Goal: Task Accomplishment & Management: Complete application form

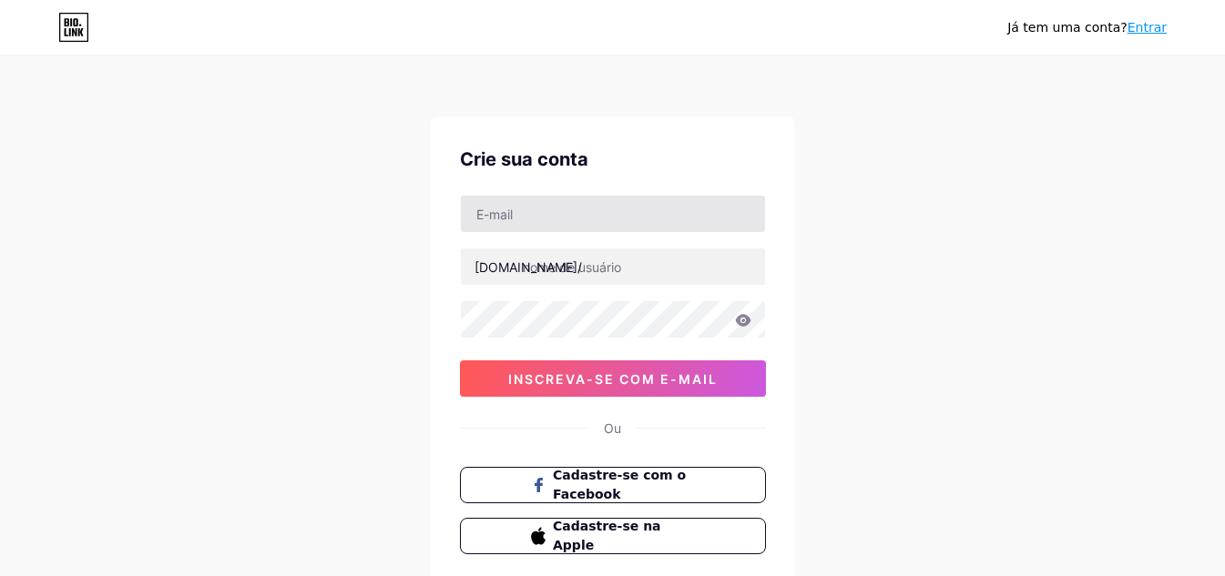
type input "[EMAIL_ADDRESS][DOMAIN_NAME]"
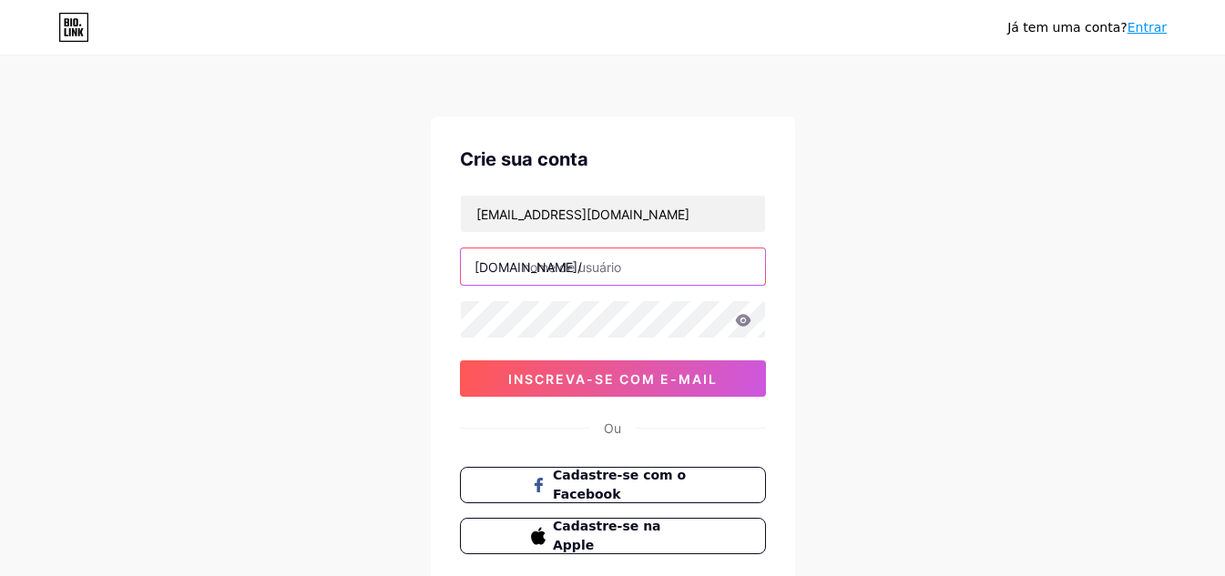
click at [561, 269] on input "text" at bounding box center [613, 267] width 304 height 36
click at [606, 269] on input "text" at bounding box center [613, 267] width 304 height 36
type input "darkzin"
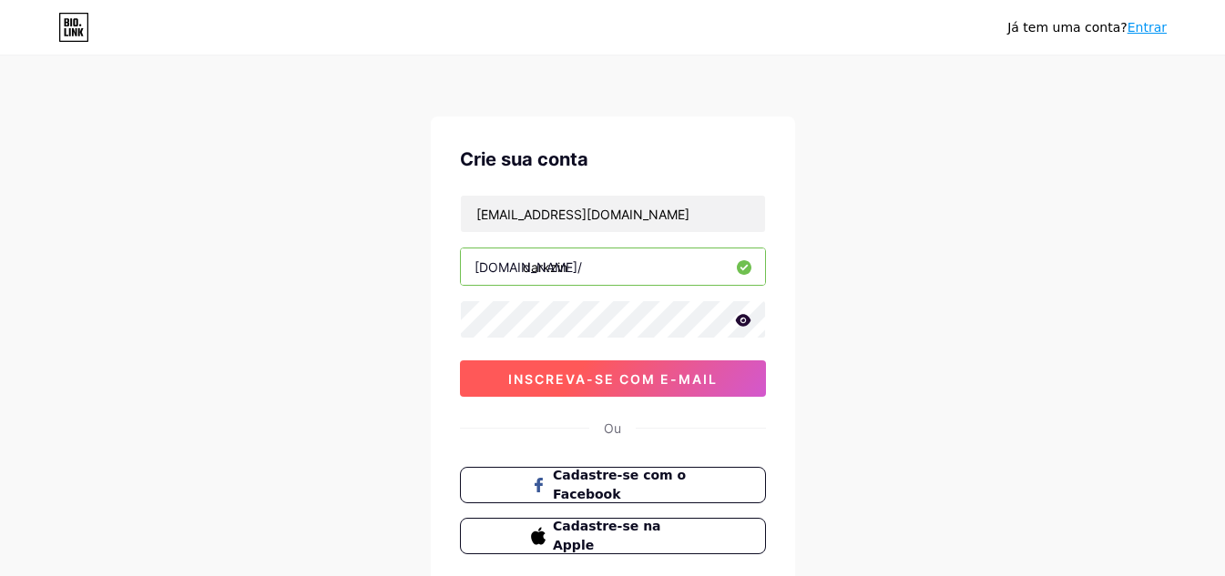
click at [640, 378] on font "inscreva-se com e-mail" at bounding box center [612, 378] width 209 height 15
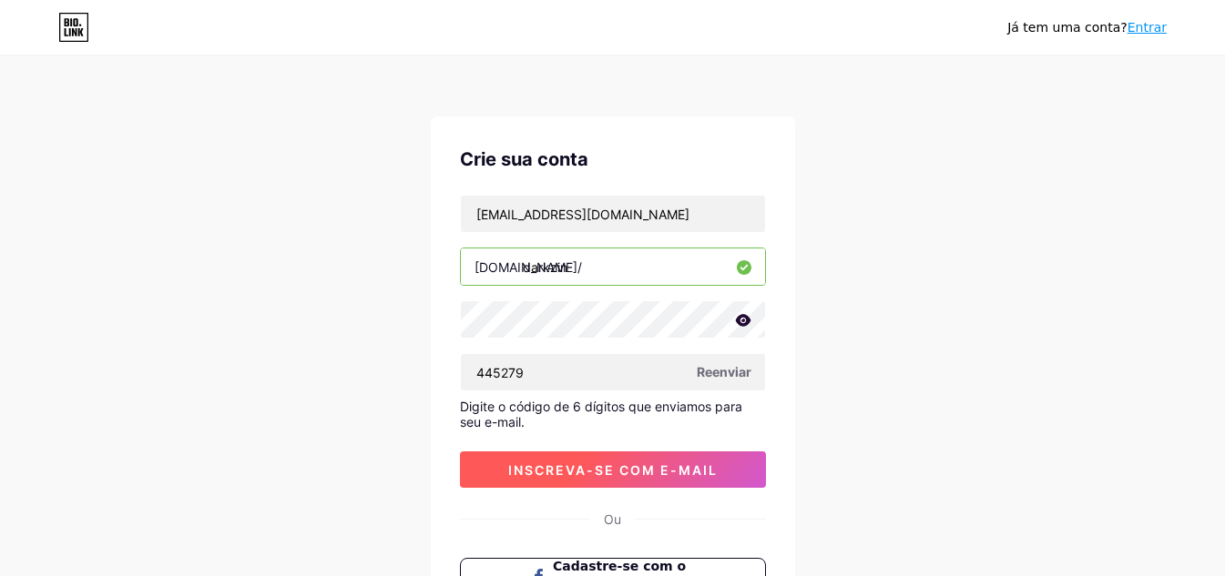
type input "445279"
click at [673, 476] on font "inscreva-se com e-mail" at bounding box center [612, 470] width 209 height 15
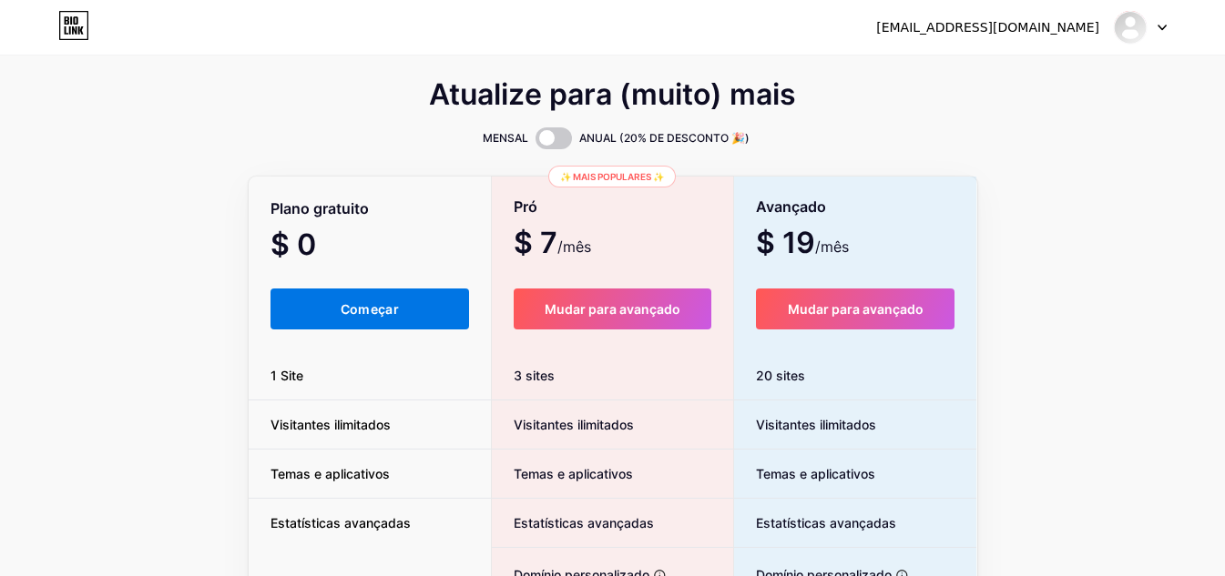
click at [354, 319] on button "Começar" at bounding box center [369, 309] width 199 height 41
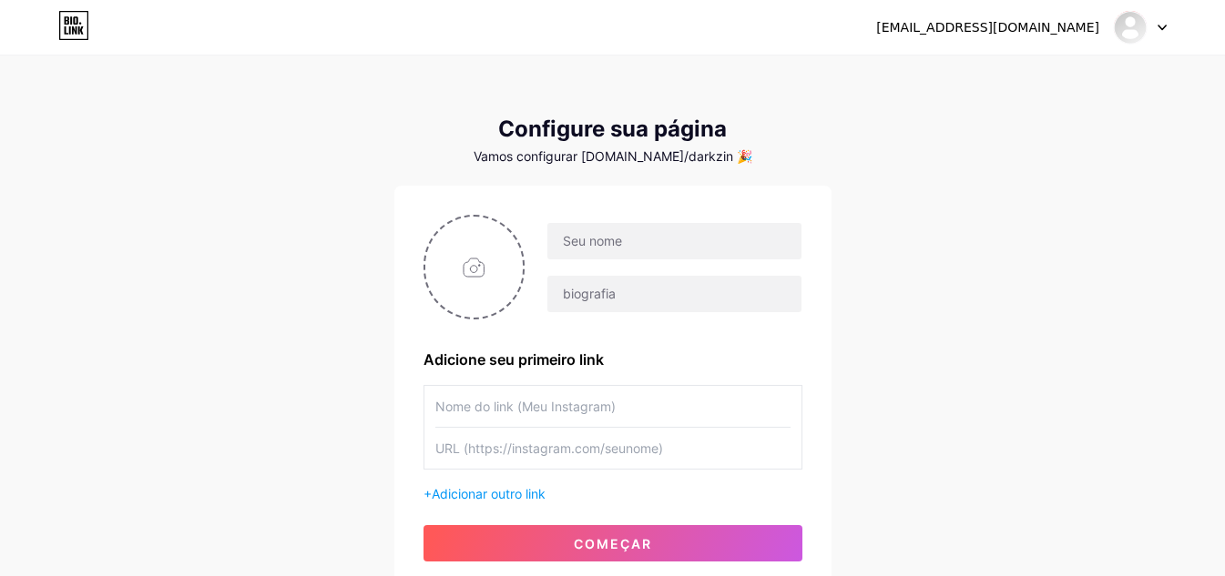
scroll to position [91, 0]
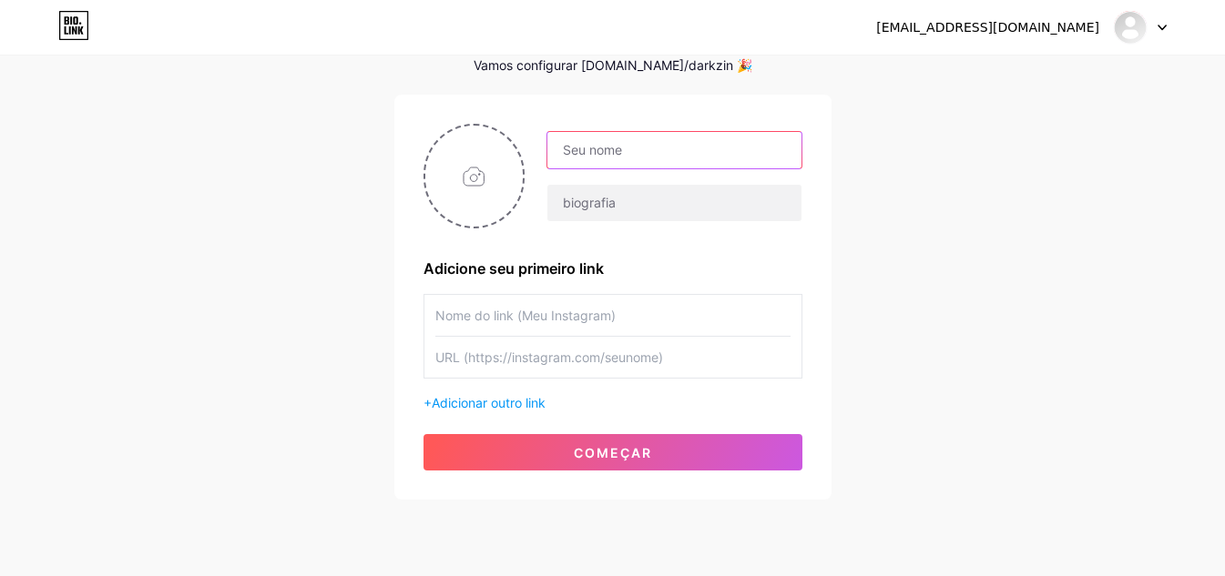
click at [643, 155] on input "text" at bounding box center [673, 150] width 253 height 36
click at [599, 164] on input "darkxzin" at bounding box center [673, 150] width 253 height 36
type input "darkzin"
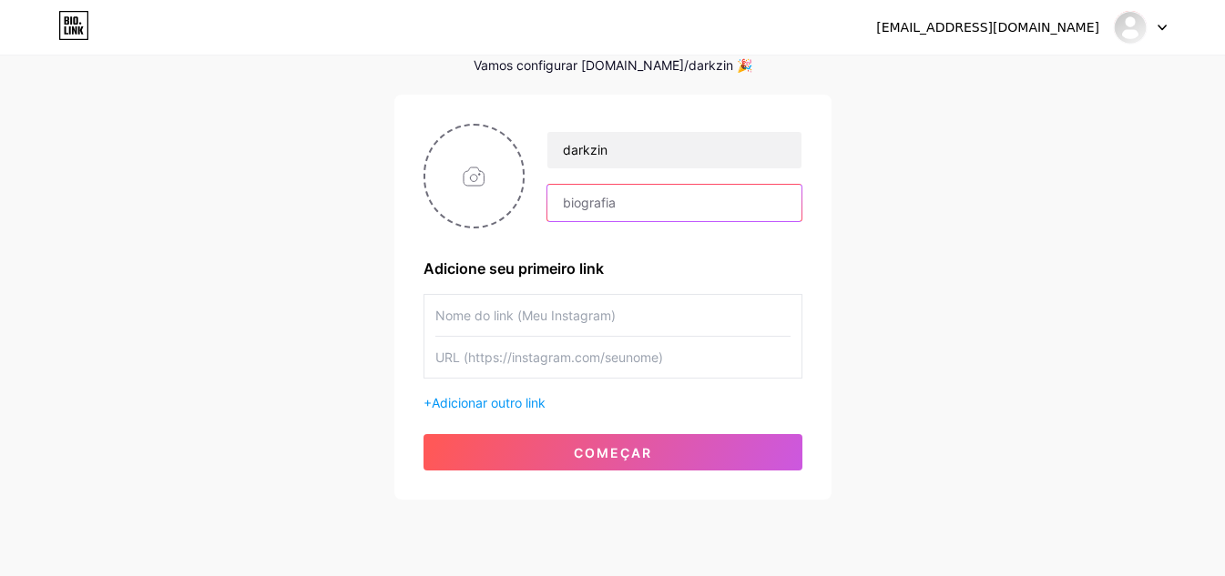
click at [606, 200] on input "text" at bounding box center [673, 203] width 253 height 36
drag, startPoint x: 607, startPoint y: 341, endPoint x: 605, endPoint y: 329, distance: 12.1
click at [605, 341] on input "text" at bounding box center [612, 357] width 355 height 41
click at [598, 318] on input "text" at bounding box center [612, 315] width 355 height 41
click at [633, 316] on input "text" at bounding box center [612, 315] width 355 height 41
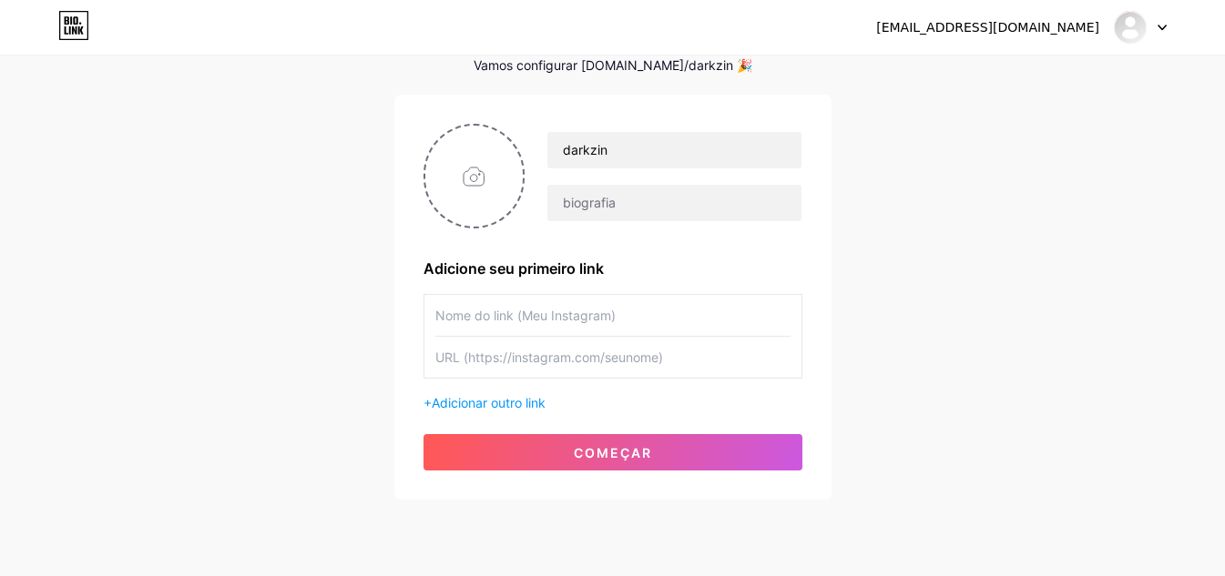
click at [542, 363] on input "text" at bounding box center [612, 357] width 355 height 41
click at [515, 310] on input "text" at bounding box center [612, 315] width 355 height 41
type input "Instagram"
click at [532, 373] on input "text" at bounding box center [612, 357] width 355 height 41
paste input "[URL][DOMAIN_NAME]"
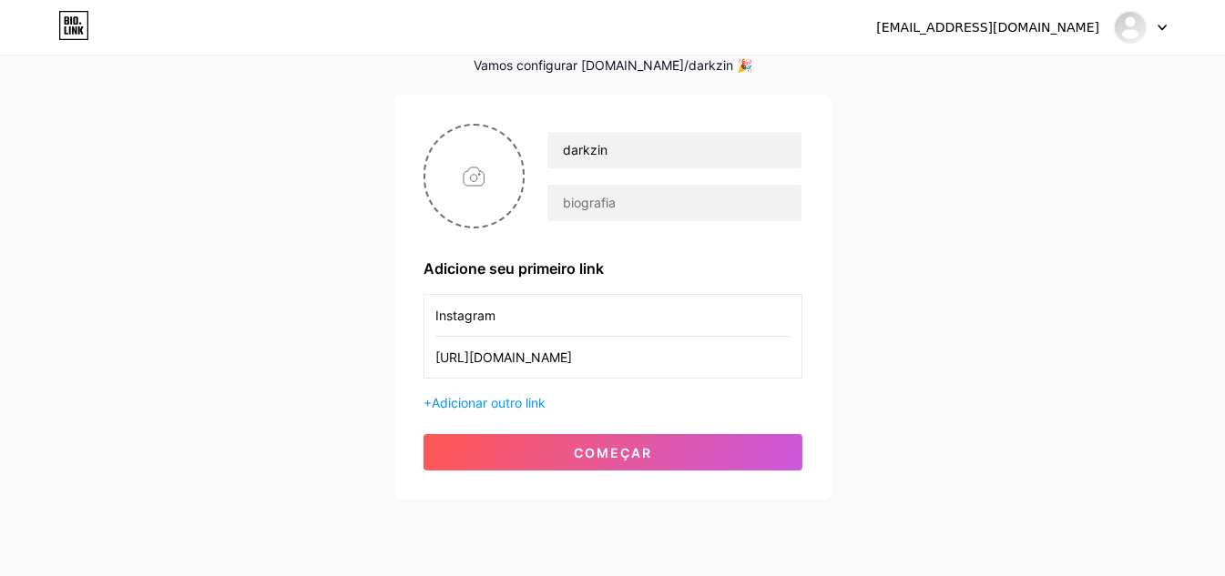
type input "[URL][DOMAIN_NAME]"
click at [514, 318] on input "Instagram" at bounding box center [612, 315] width 355 height 41
click at [424, 26] on div "[EMAIL_ADDRESS][DOMAIN_NAME] Painel Sair" at bounding box center [612, 27] width 1225 height 33
click at [491, 317] on input "Instag" at bounding box center [612, 315] width 355 height 41
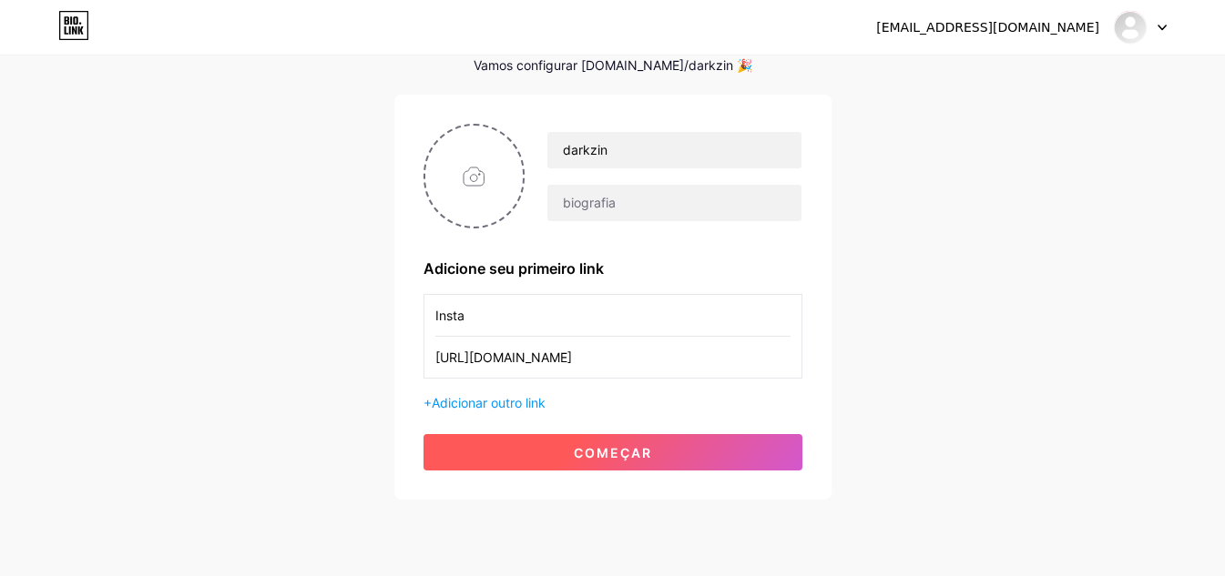
type input "Insta"
click at [609, 448] on font "começar" at bounding box center [613, 452] width 78 height 15
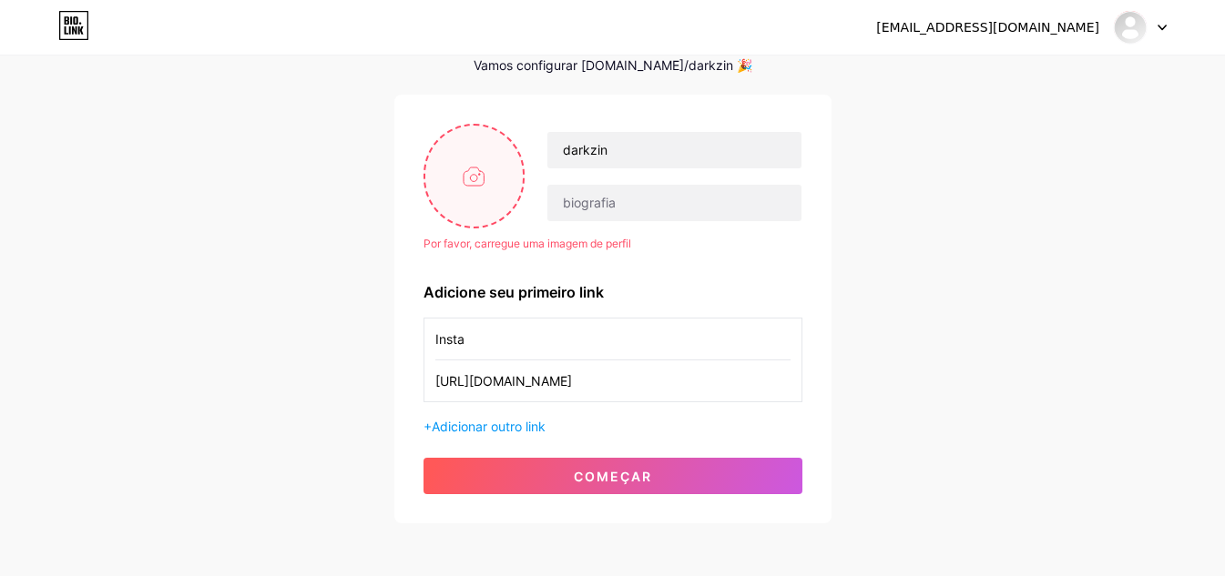
click at [484, 164] on input "file" at bounding box center [474, 176] width 98 height 101
type input "C:\fakepath\goku black.jpg"
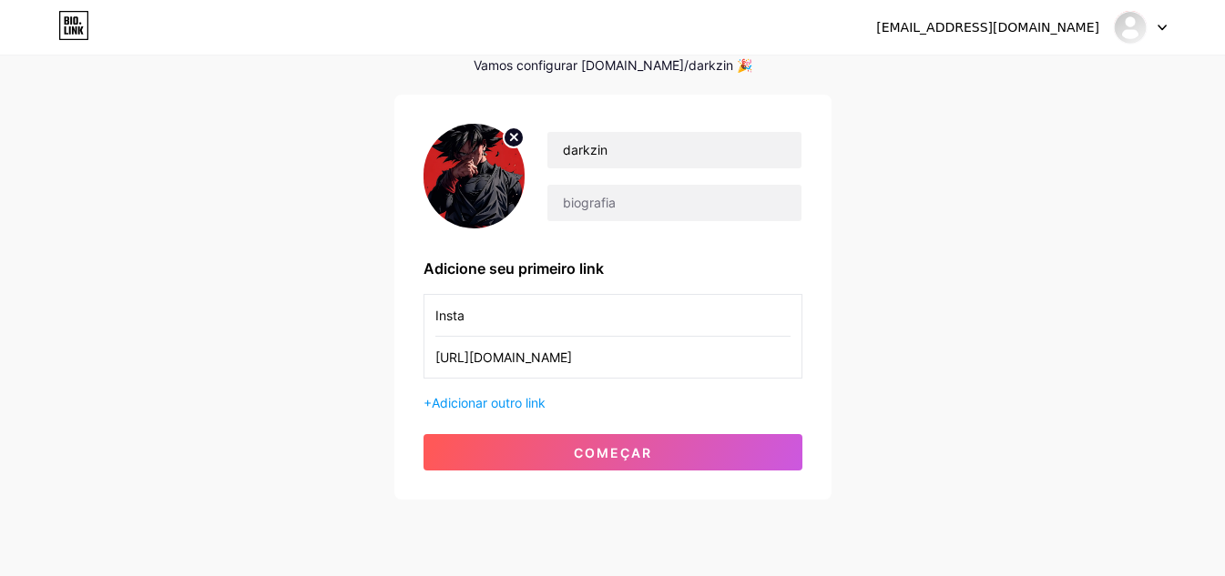
click at [537, 507] on div "[EMAIL_ADDRESS][DOMAIN_NAME] Painel Sair Configure sua página Vamos configurar …" at bounding box center [612, 233] width 1225 height 649
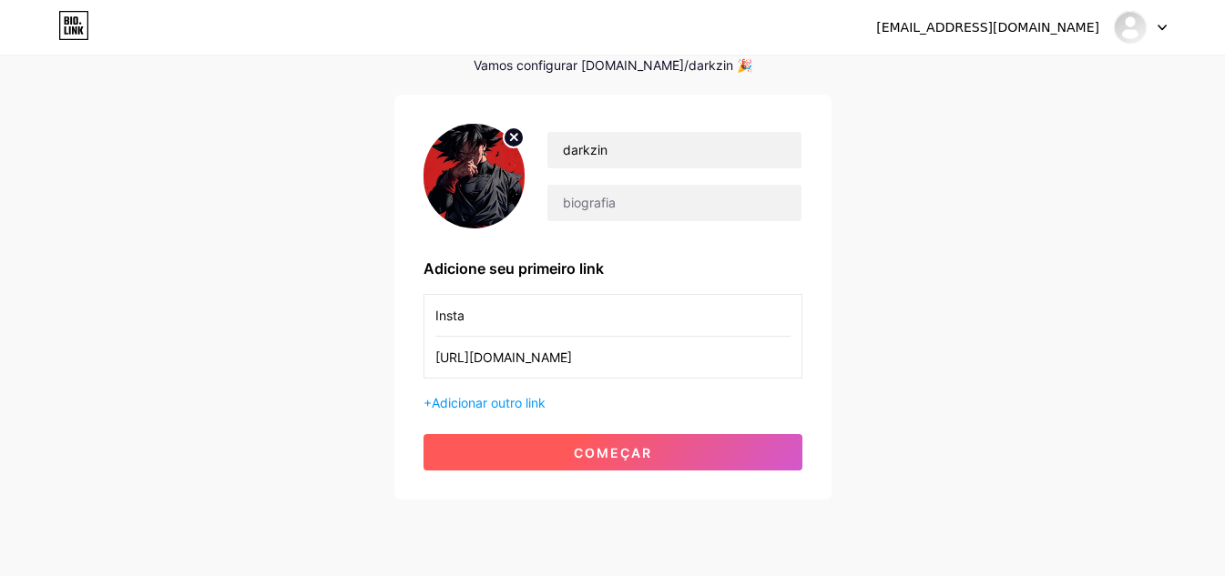
click at [595, 456] on font "começar" at bounding box center [613, 452] width 78 height 15
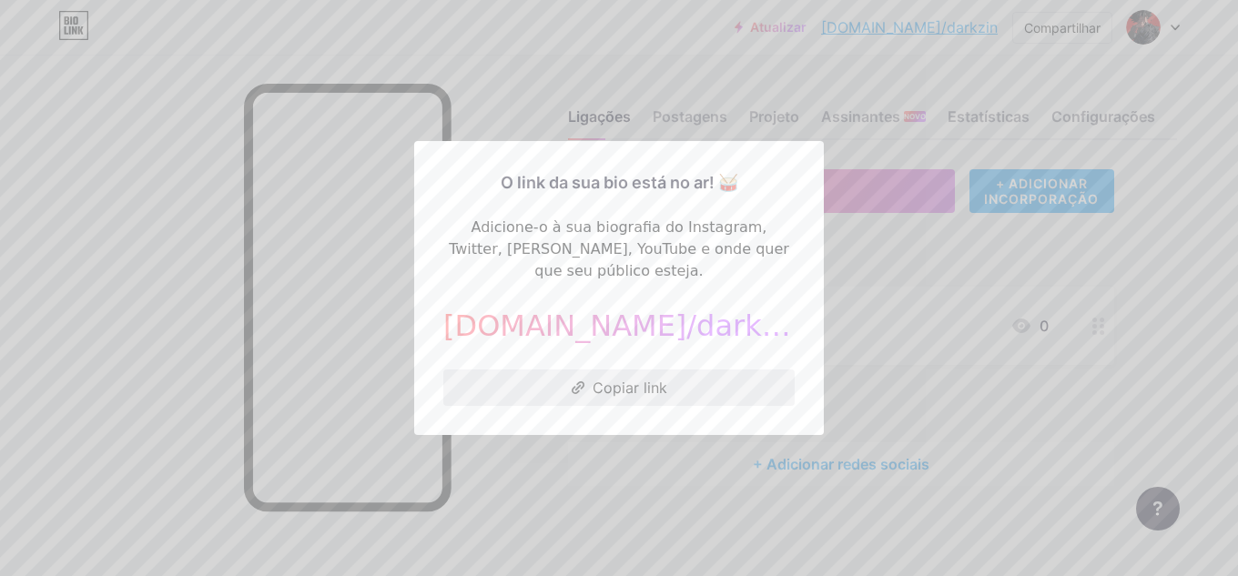
click at [647, 384] on font "Copiar link" at bounding box center [630, 388] width 75 height 18
click at [615, 379] on font "Copiar link" at bounding box center [630, 388] width 75 height 18
click at [593, 386] on button "Copiar link" at bounding box center [618, 388] width 351 height 36
